Goal: Task Accomplishment & Management: Manage account settings

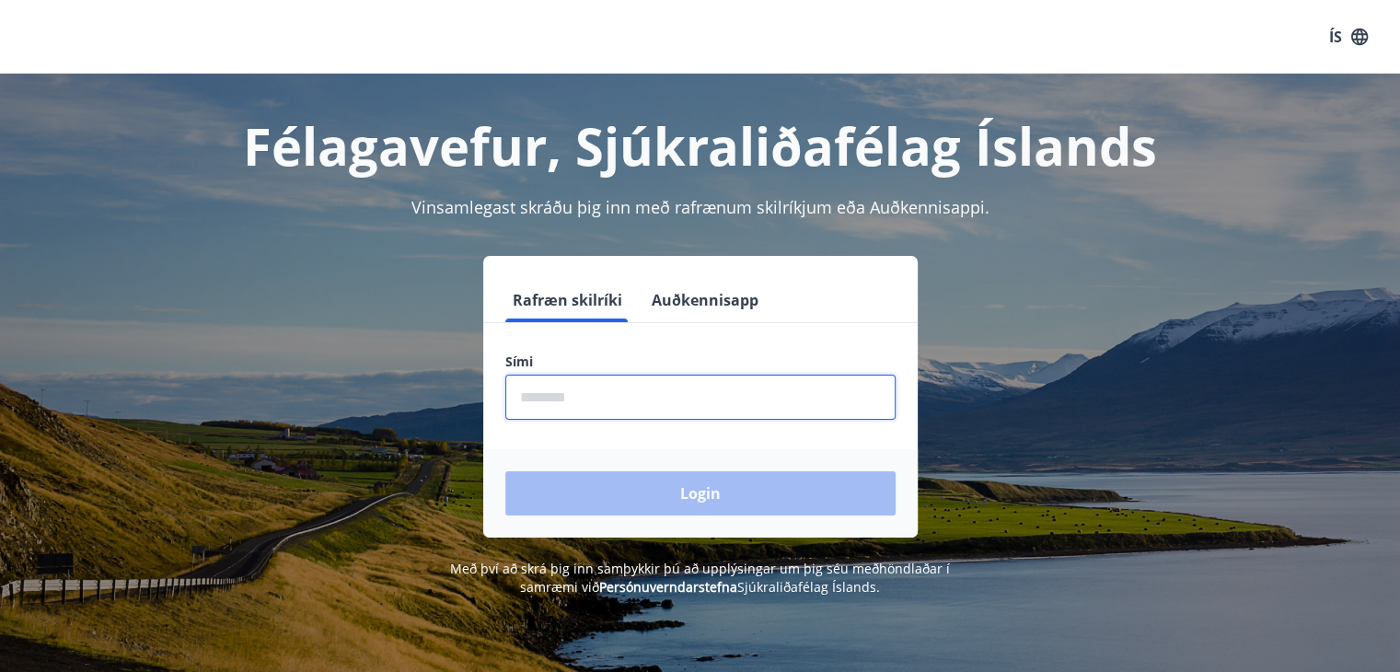
click at [617, 409] on input "phone" at bounding box center [700, 397] width 390 height 45
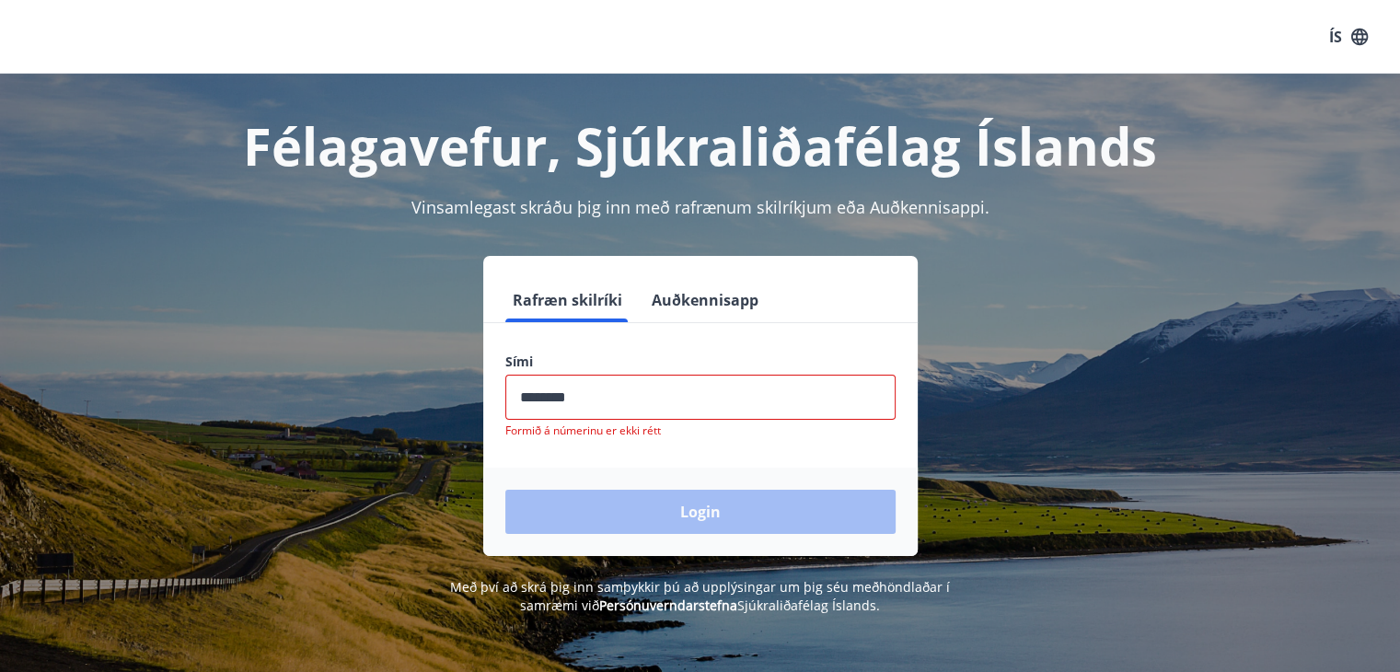
click at [645, 509] on div "Login" at bounding box center [700, 512] width 435 height 88
click at [608, 391] on input "phone" at bounding box center [700, 397] width 390 height 45
type input "*"
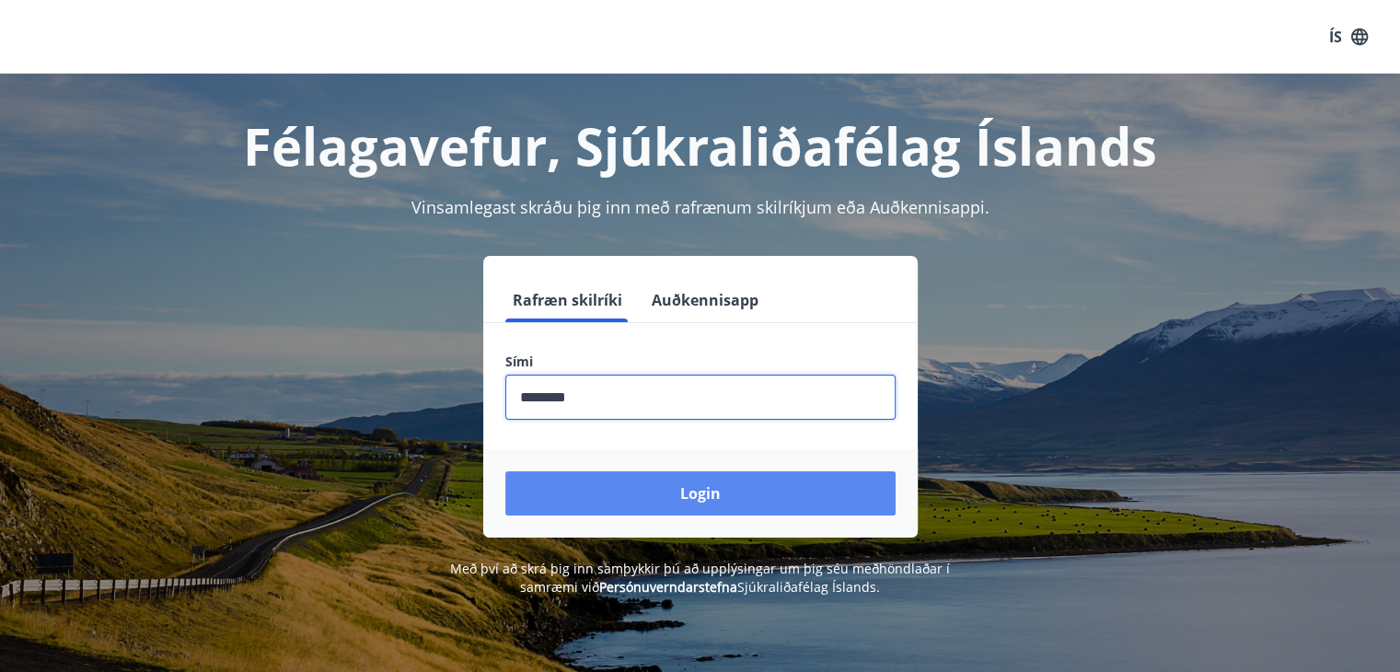
type input "********"
click at [610, 497] on button "Login" at bounding box center [700, 493] width 390 height 44
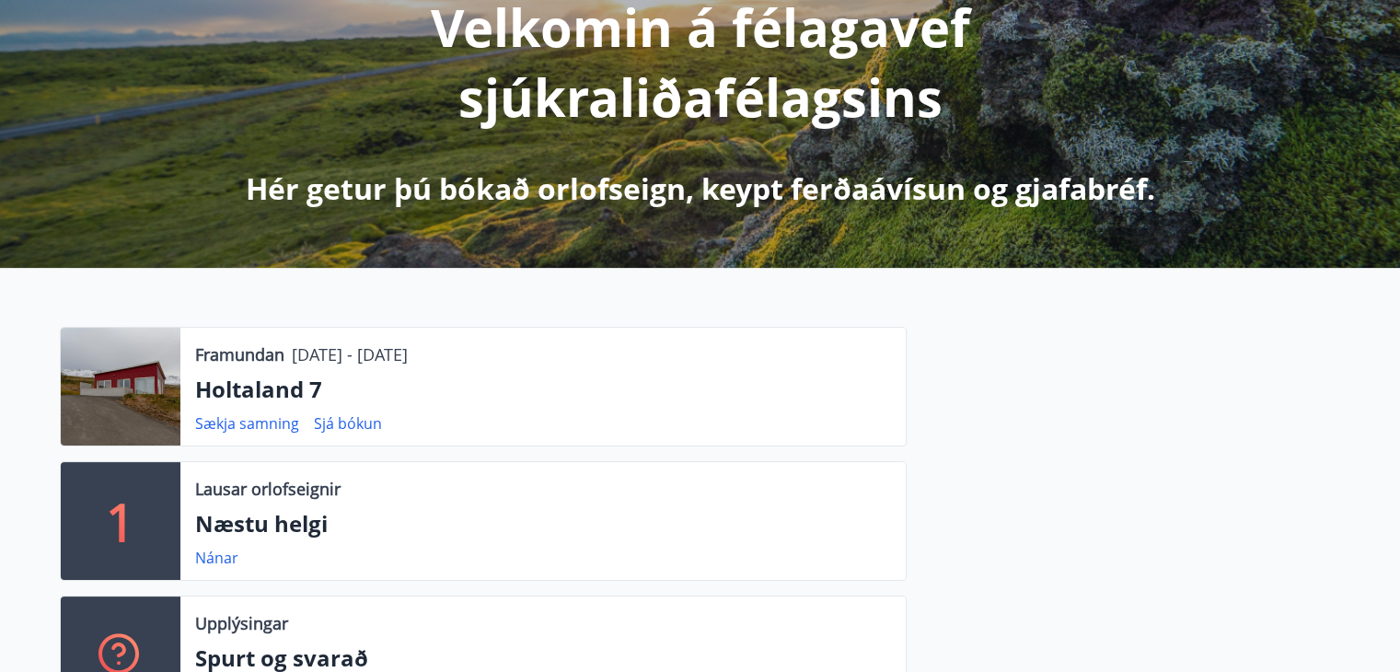
scroll to position [184, 0]
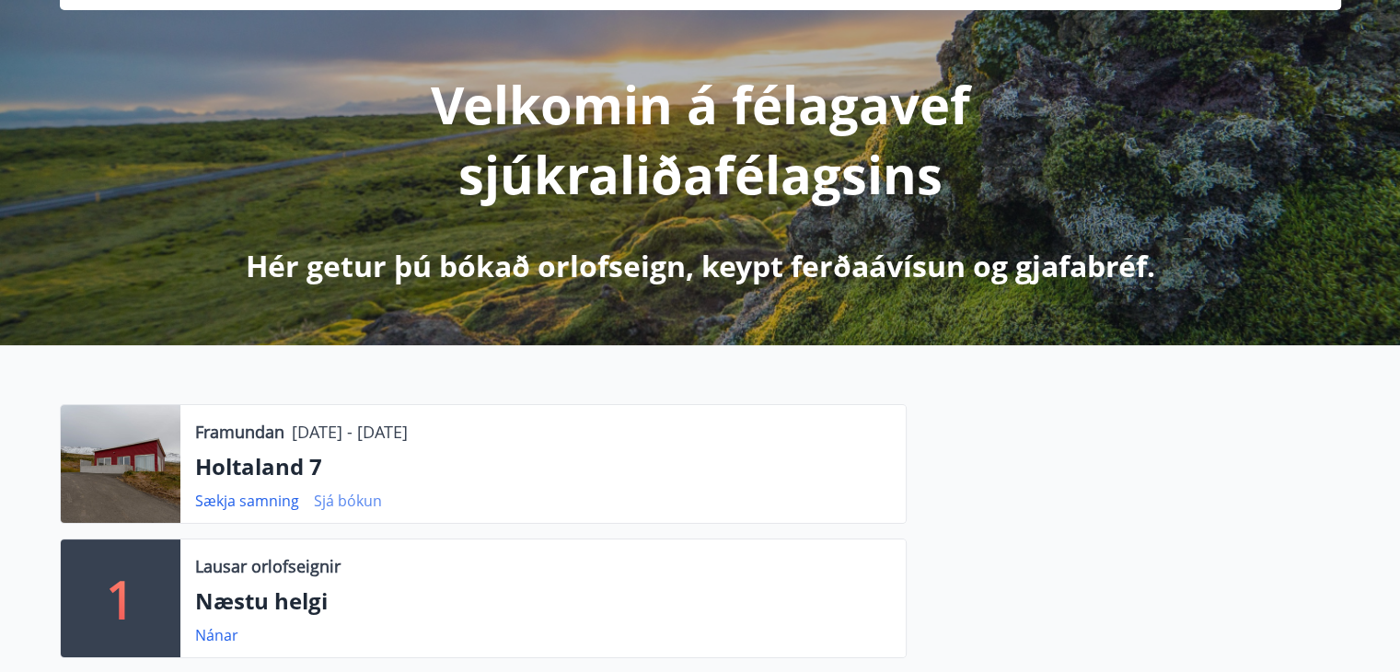
click at [354, 502] on link "Sjá bókun" at bounding box center [348, 501] width 68 height 20
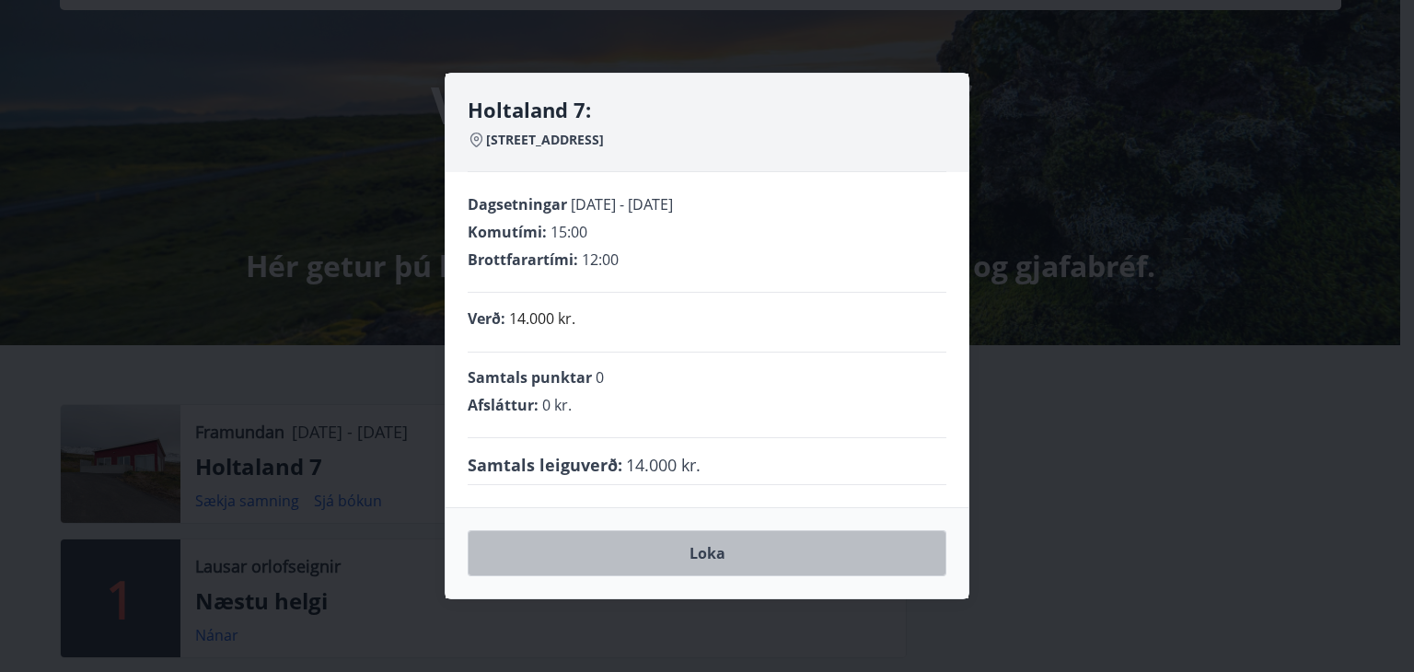
click at [742, 564] on button "Loka" at bounding box center [707, 553] width 479 height 46
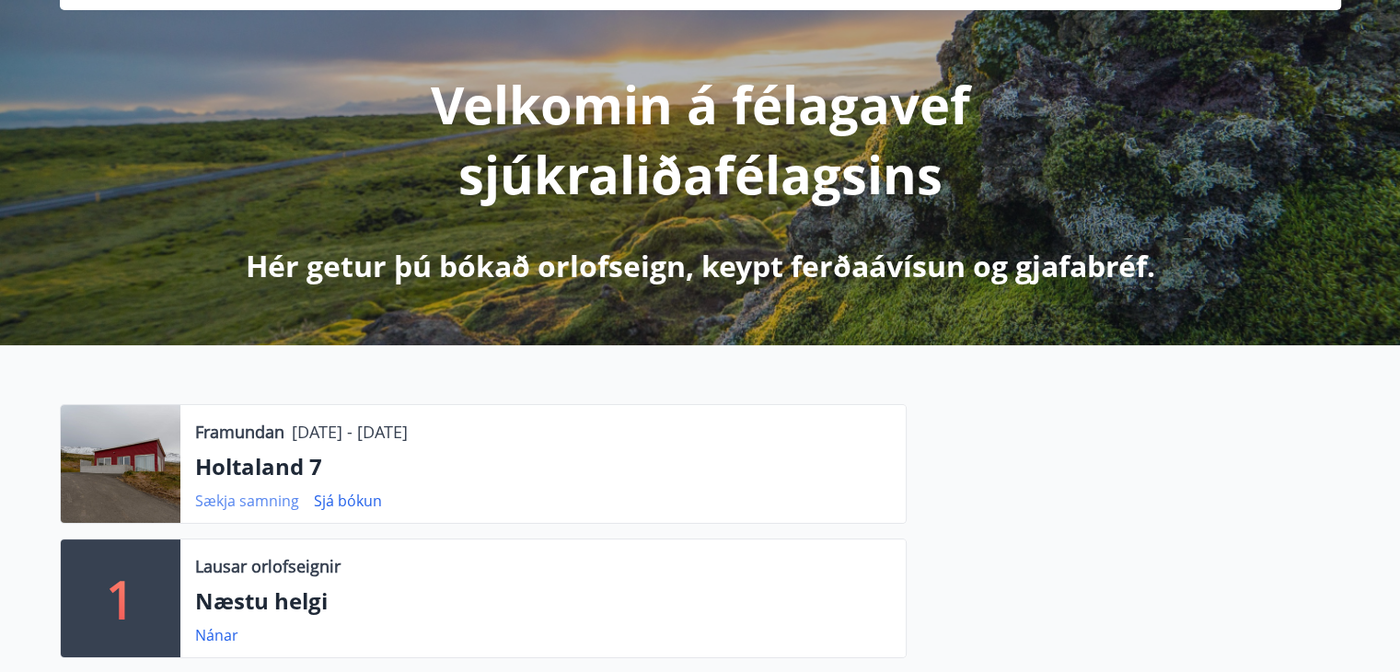
click at [247, 498] on link "Sækja samning" at bounding box center [247, 501] width 104 height 20
